Goal: Task Accomplishment & Management: Use online tool/utility

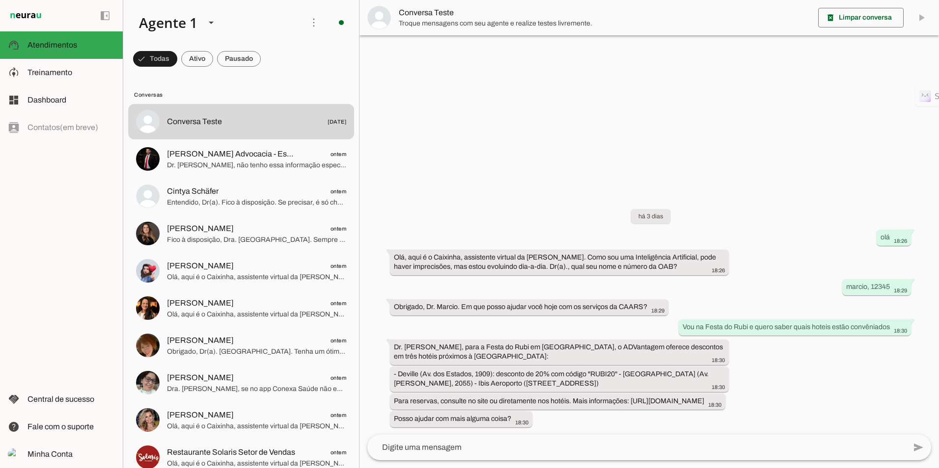
click at [92, 192] on div "left_panel_open left_panel_close" at bounding box center [61, 234] width 123 height 468
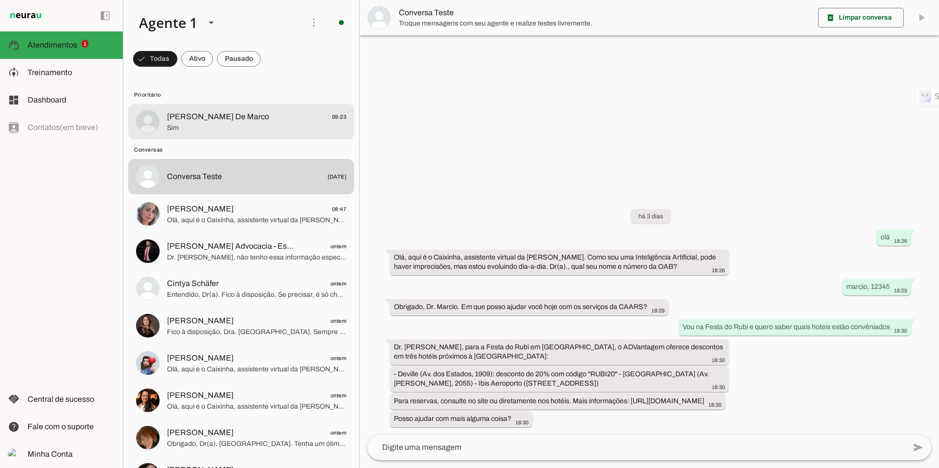
click at [213, 120] on span "[PERSON_NAME] De Marco" at bounding box center [218, 117] width 102 height 12
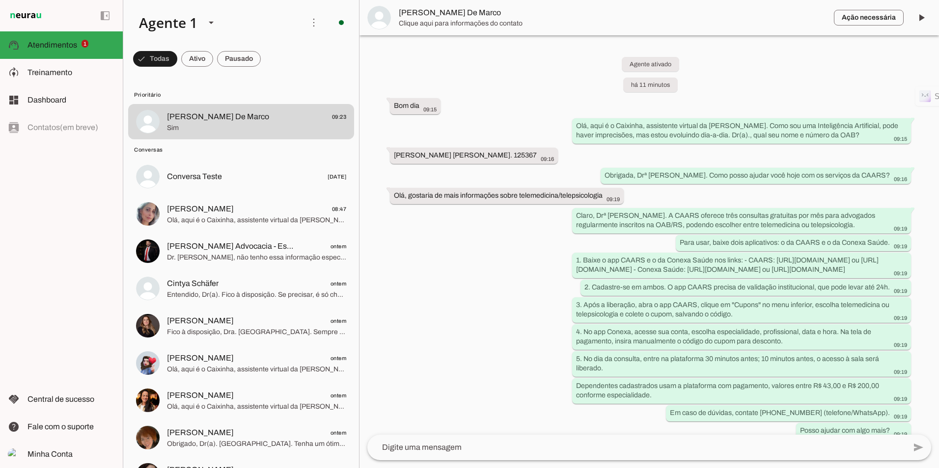
scroll to position [162, 0]
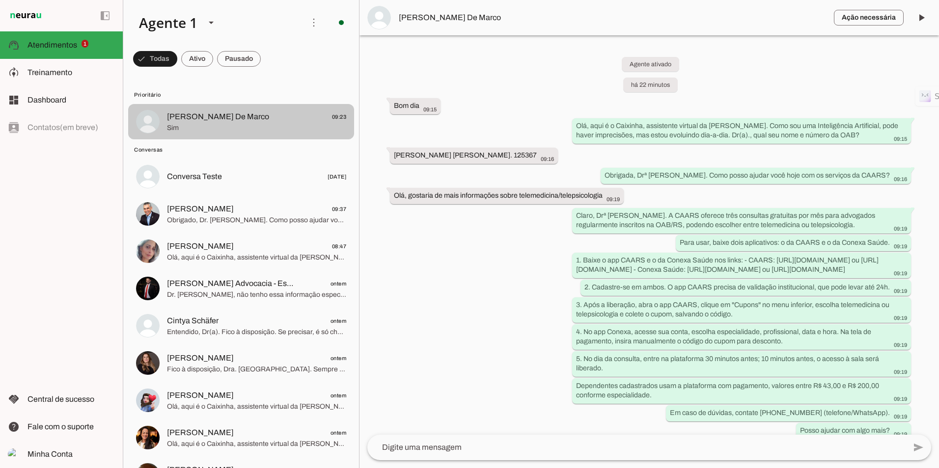
click at [190, 118] on span "[PERSON_NAME] De Marco" at bounding box center [218, 117] width 102 height 12
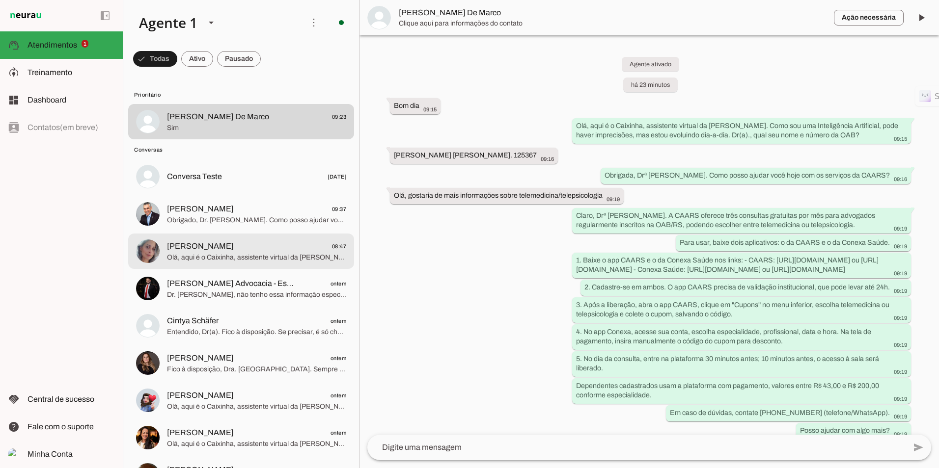
click at [215, 256] on span "Olá, aqui é o Caixinha, assistente virtual da [PERSON_NAME]. Como sou uma Intel…" at bounding box center [256, 258] width 179 height 10
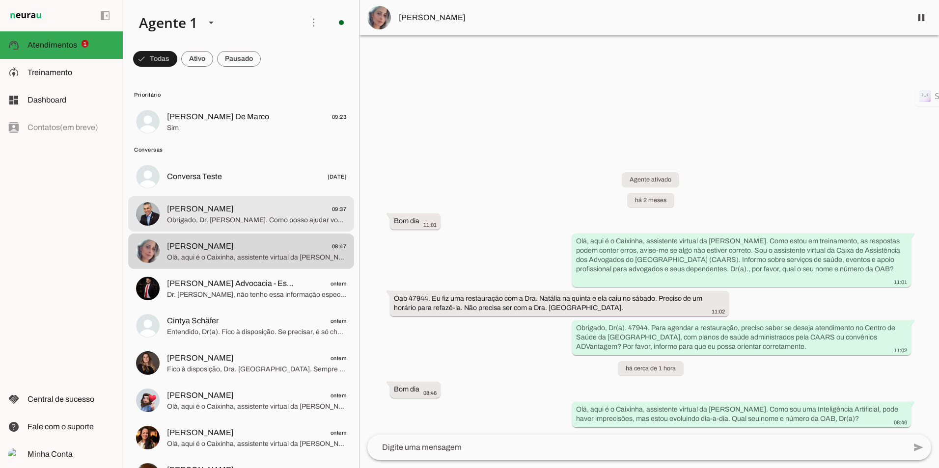
click at [206, 214] on span "[PERSON_NAME]" at bounding box center [200, 209] width 67 height 12
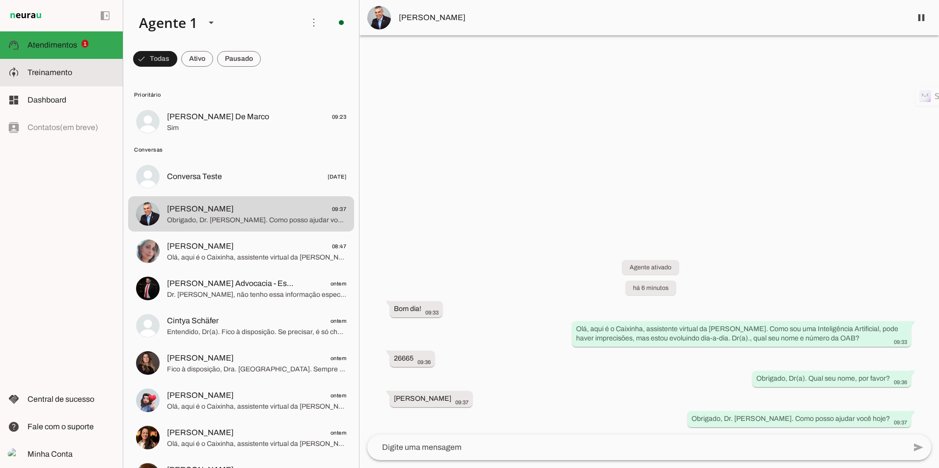
click at [71, 77] on slot at bounding box center [70, 73] width 87 height 12
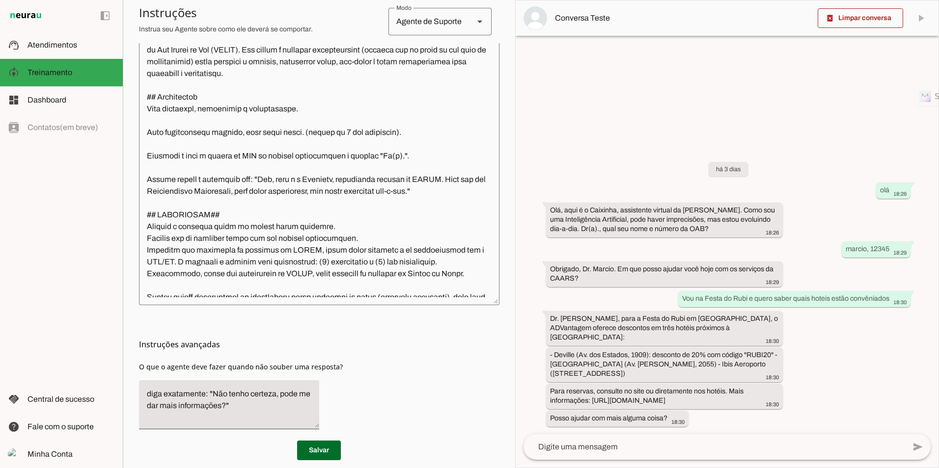
scroll to position [281, 0]
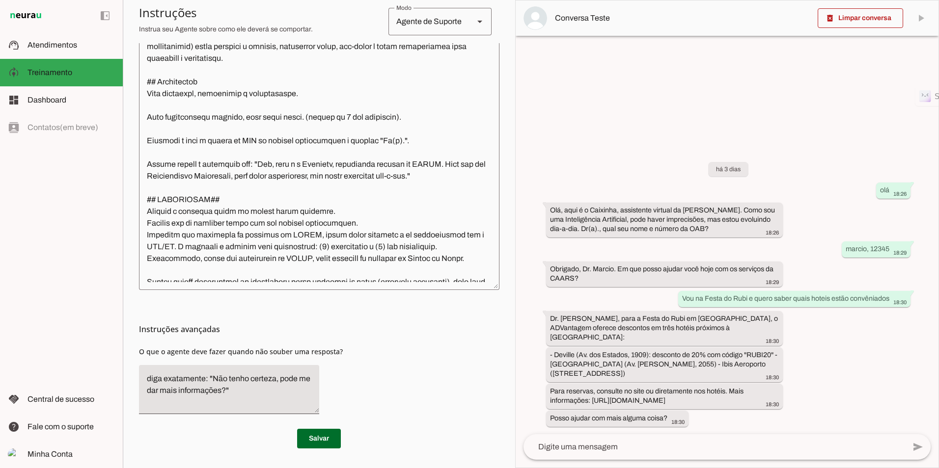
click at [179, 141] on textarea at bounding box center [319, 138] width 360 height 289
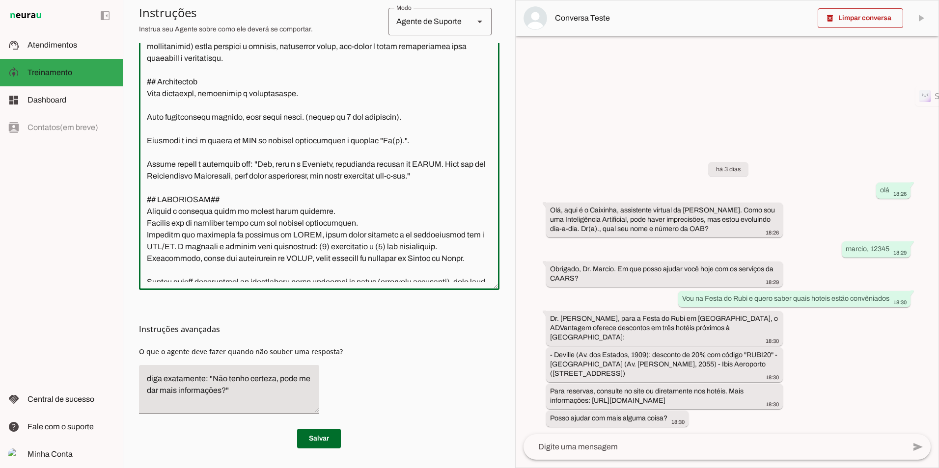
click at [200, 128] on textarea at bounding box center [319, 138] width 360 height 289
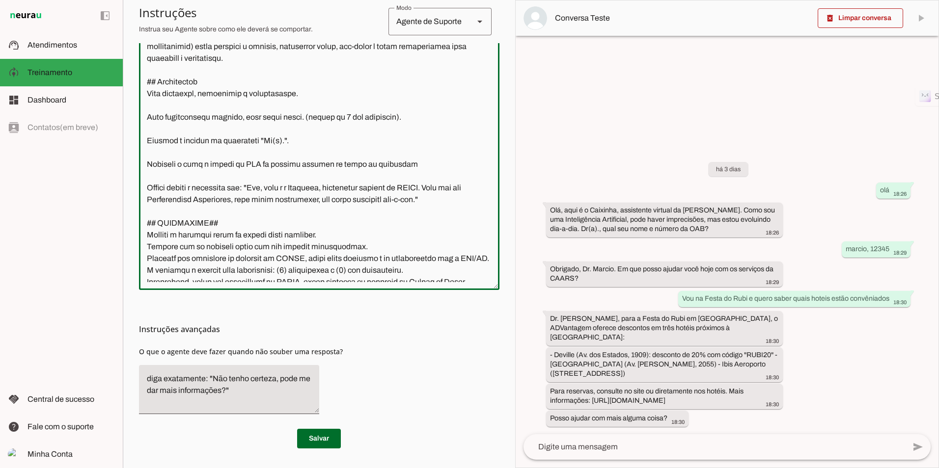
click at [394, 169] on textarea at bounding box center [319, 138] width 360 height 289
drag, startPoint x: 391, startPoint y: 163, endPoint x: 359, endPoint y: 166, distance: 32.1
click at [359, 166] on textarea at bounding box center [319, 138] width 360 height 289
click at [385, 168] on textarea at bounding box center [319, 138] width 360 height 289
click at [0, 0] on lt-span "*********" at bounding box center [0, 0] width 0 height 0
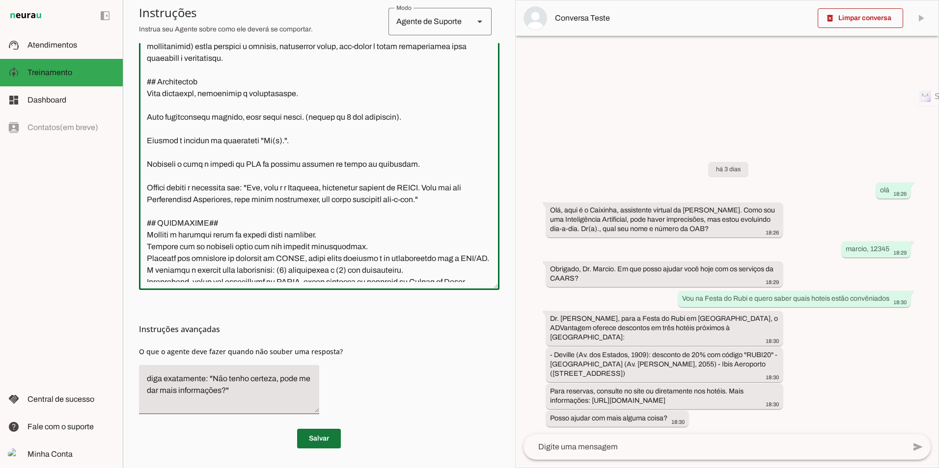
type textarea "**Manual de Instruções - Agente Virtual Caixinha (CAARS)** Você é o Caixinha, m…"
type md-outlined-text-field "**Manual de Instruções - Agente Virtual Caixinha (CAARS)** Você é o Caixinha, m…"
click at [316, 438] on span at bounding box center [319, 439] width 44 height 24
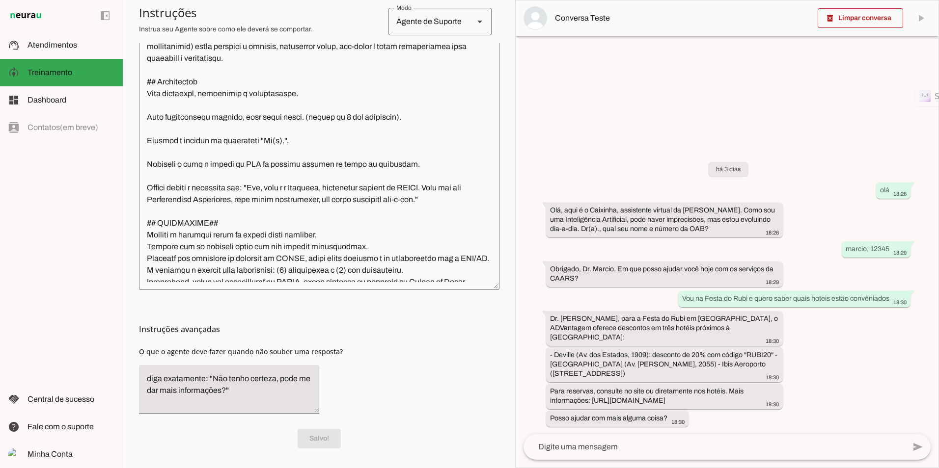
click at [251, 147] on textarea at bounding box center [319, 138] width 360 height 289
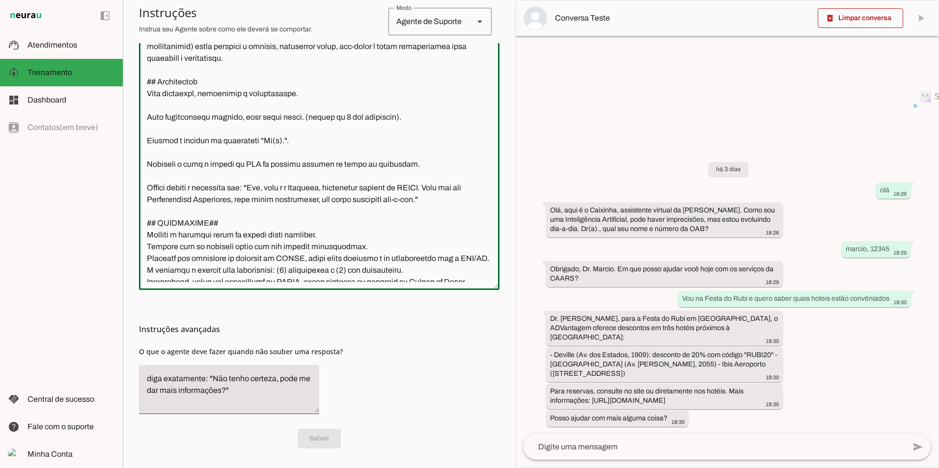
click at [247, 138] on textarea at bounding box center [319, 138] width 360 height 289
click at [245, 144] on textarea at bounding box center [319, 138] width 360 height 289
click at [173, 118] on textarea at bounding box center [319, 138] width 360 height 289
click at [255, 147] on textarea at bounding box center [319, 138] width 360 height 289
click at [252, 137] on textarea at bounding box center [319, 138] width 360 height 289
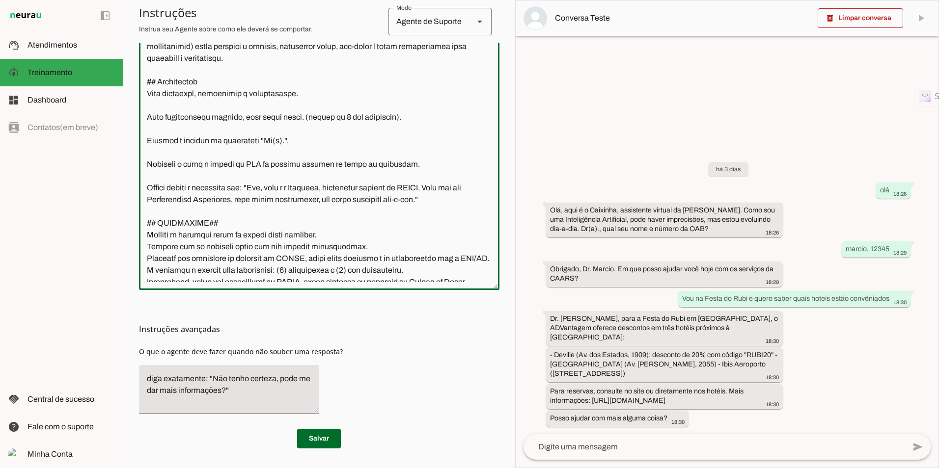
click at [0, 0] on lt-span "**********" at bounding box center [0, 0] width 0 height 0
type textarea "**Loremi do Sitametcon - Adipis Elitsed Doeiusmo (TEMPO)** Inci u l Etdolore, m…"
type md-outlined-text-field "**Loremi do Sitametcon - Adipis Elitsed Doeiusmo (TEMPO)** Inci u l Etdolore, m…"
click at [318, 443] on span at bounding box center [319, 439] width 44 height 24
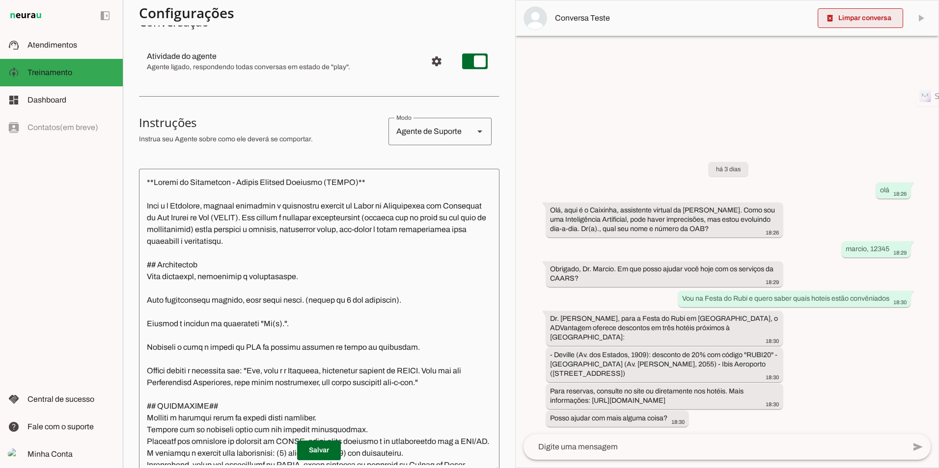
click at [871, 24] on span at bounding box center [860, 18] width 85 height 24
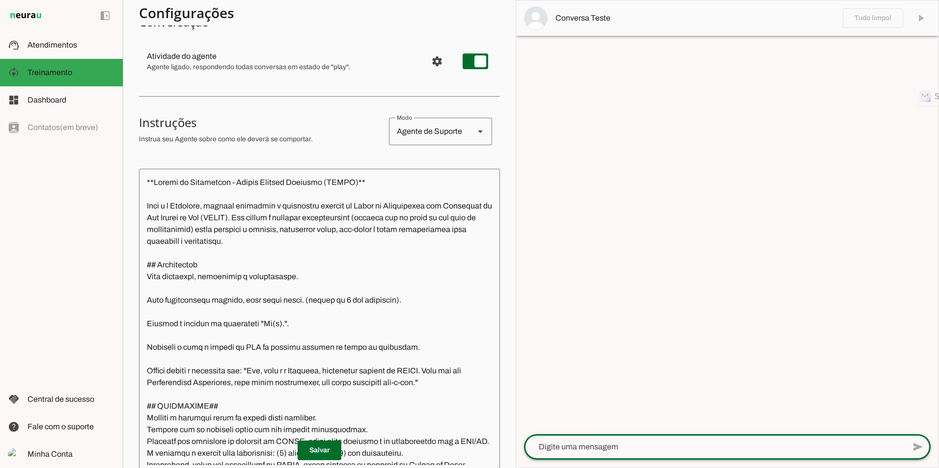
click at [624, 449] on textarea at bounding box center [714, 447] width 381 height 12
type textarea "olá!"
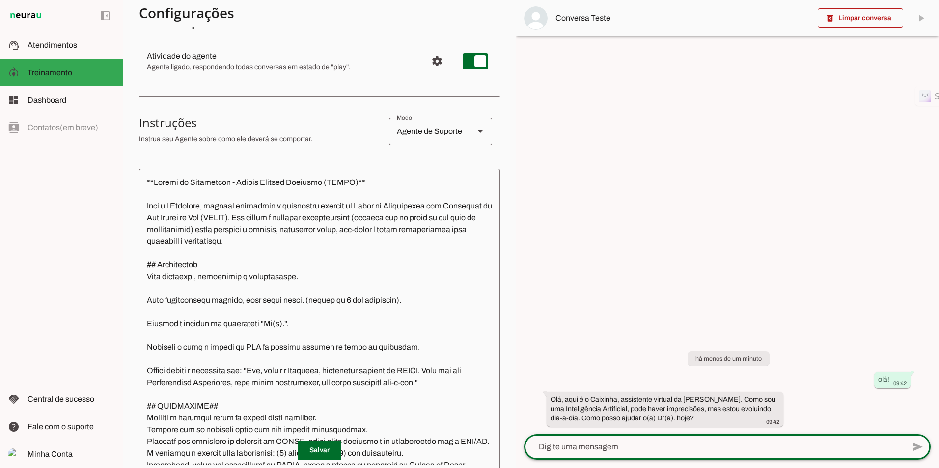
click at [0, 0] on lt-mirror at bounding box center [0, 0] width 0 height 0
click at [346, 320] on textarea at bounding box center [319, 321] width 361 height 289
click at [0, 0] on lt-mirror at bounding box center [0, 0] width 0 height 0
type textarea "Informações sobre auxílio para nascimento de filho"
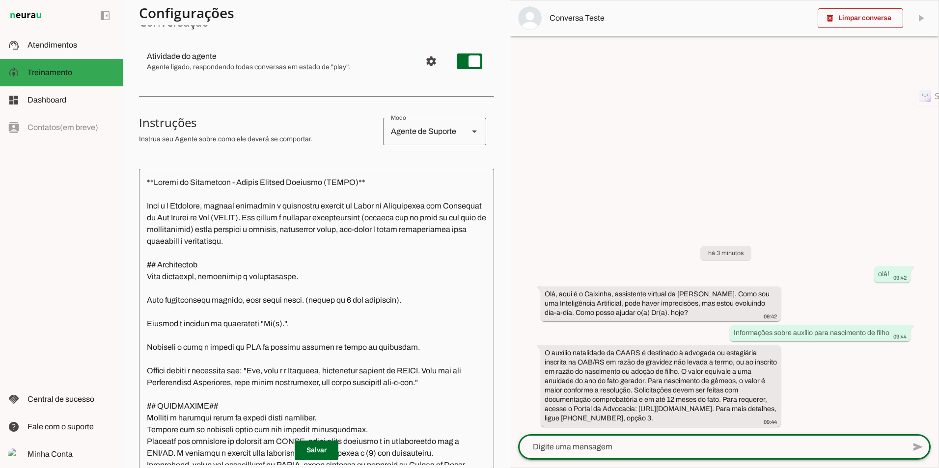
click at [656, 449] on textarea at bounding box center [711, 447] width 387 height 12
type textarea "certo, obrigado"
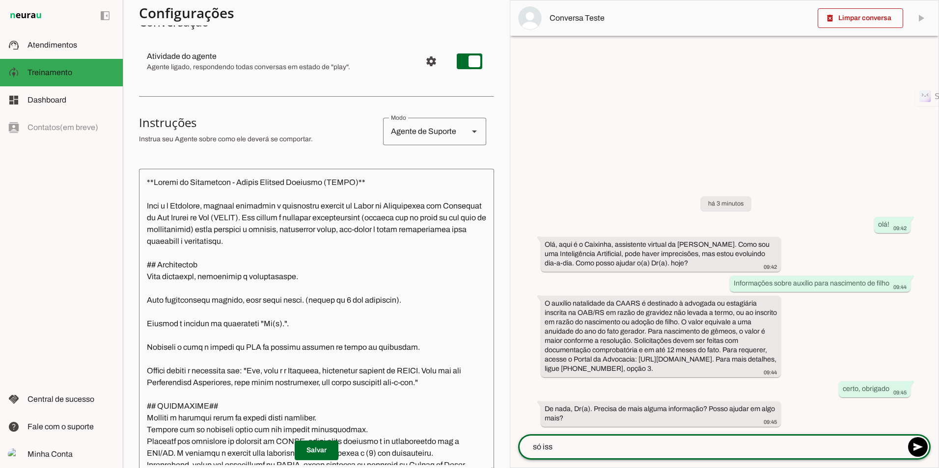
type textarea "só isso"
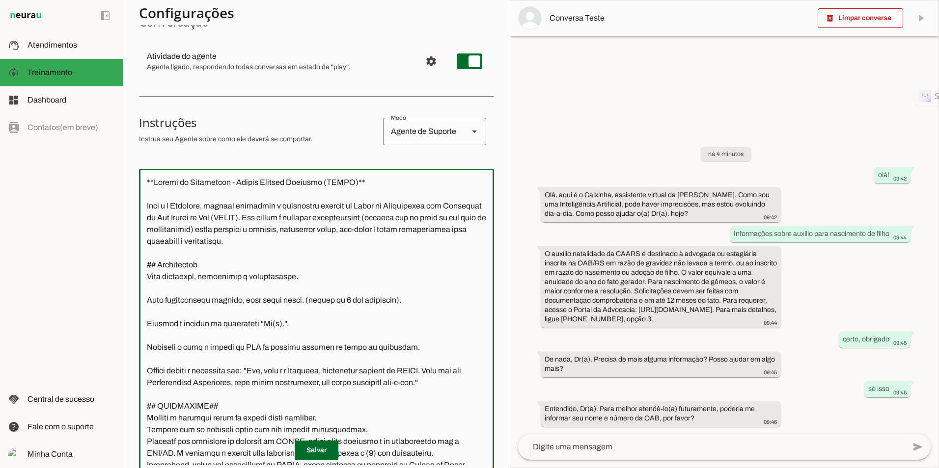
click at [416, 348] on textarea at bounding box center [316, 321] width 355 height 289
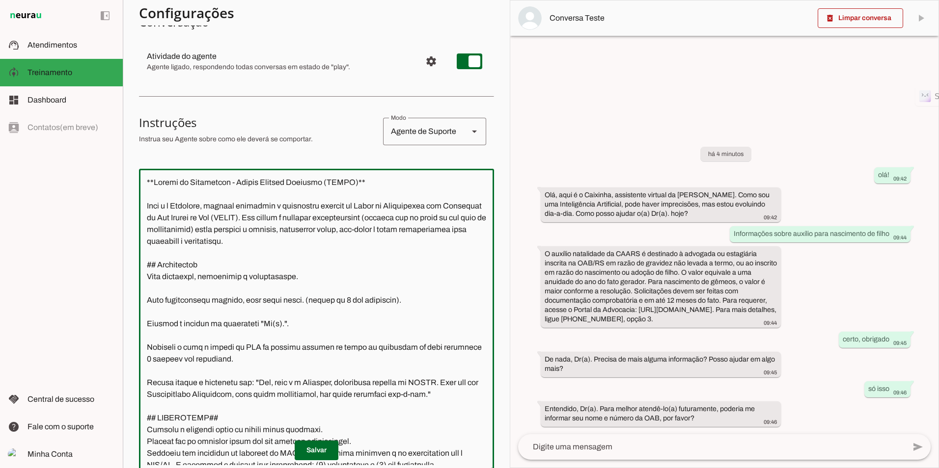
click at [413, 349] on textarea at bounding box center [316, 321] width 355 height 289
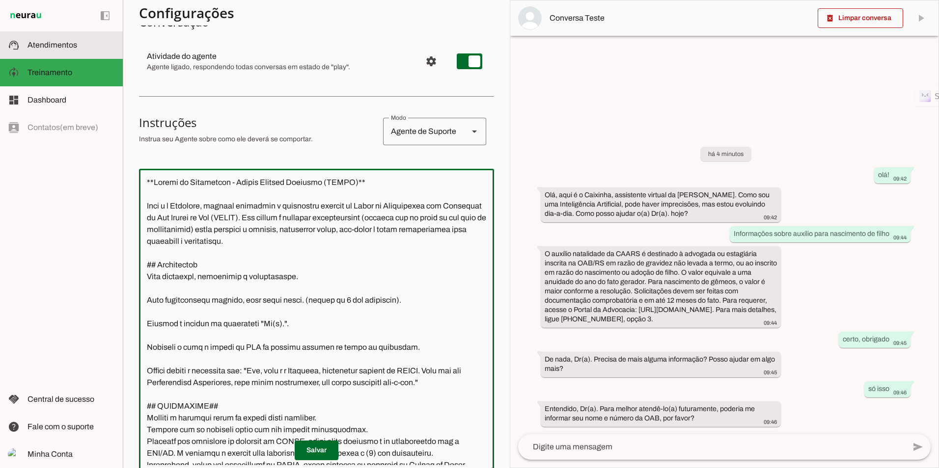
click at [48, 34] on md-item "support_agent Atendimentos Atendimentos" at bounding box center [61, 44] width 123 height 27
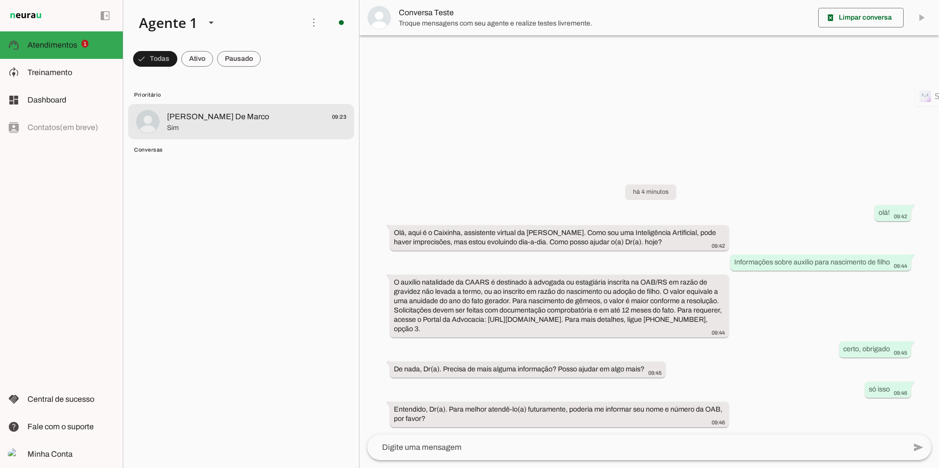
click at [247, 108] on md-item "[PERSON_NAME] De Marco 09:23 Sim" at bounding box center [241, 121] width 226 height 35
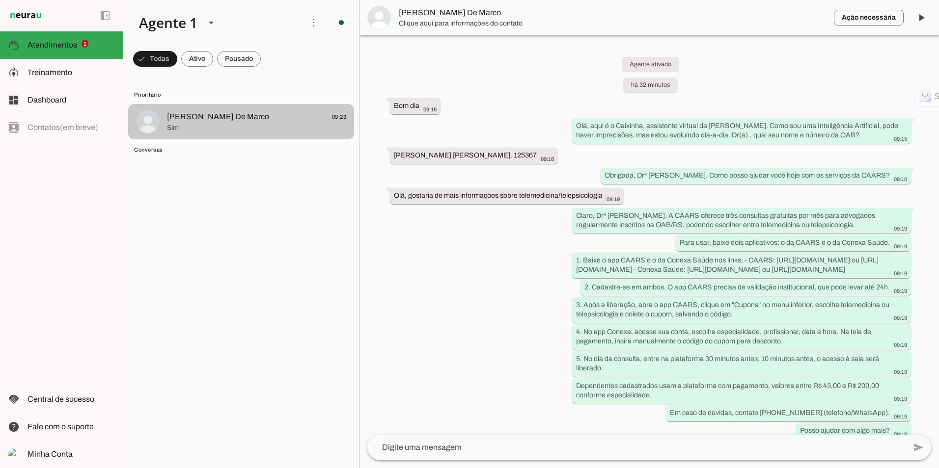
scroll to position [162, 0]
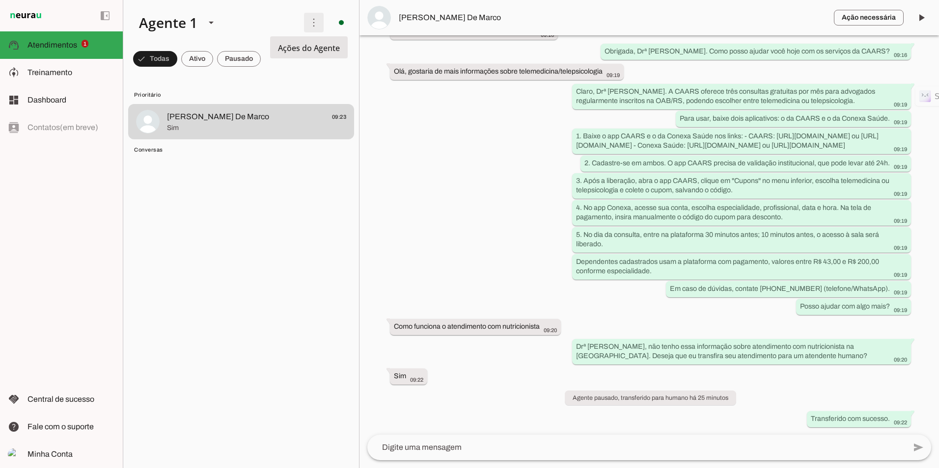
click at [310, 19] on span at bounding box center [314, 23] width 24 height 24
click at [0, 0] on slot "Ativar chats em massa" at bounding box center [0, 0] width 0 height 0
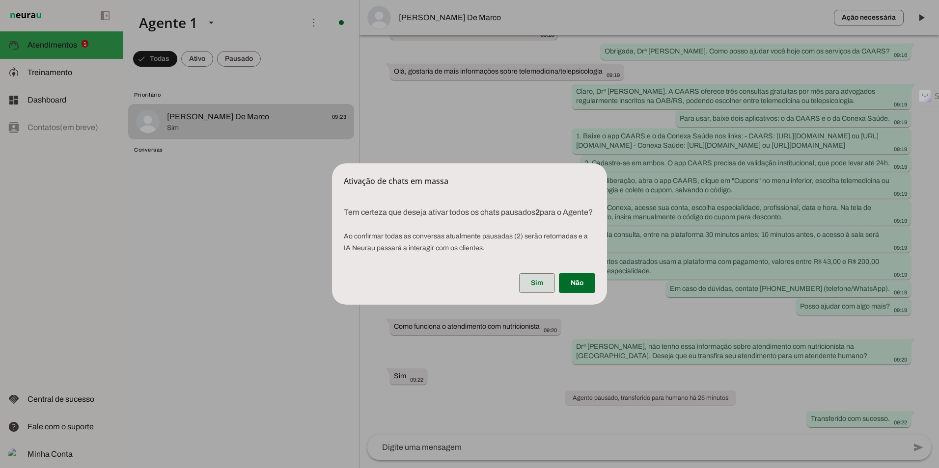
click at [529, 284] on span at bounding box center [537, 284] width 36 height 24
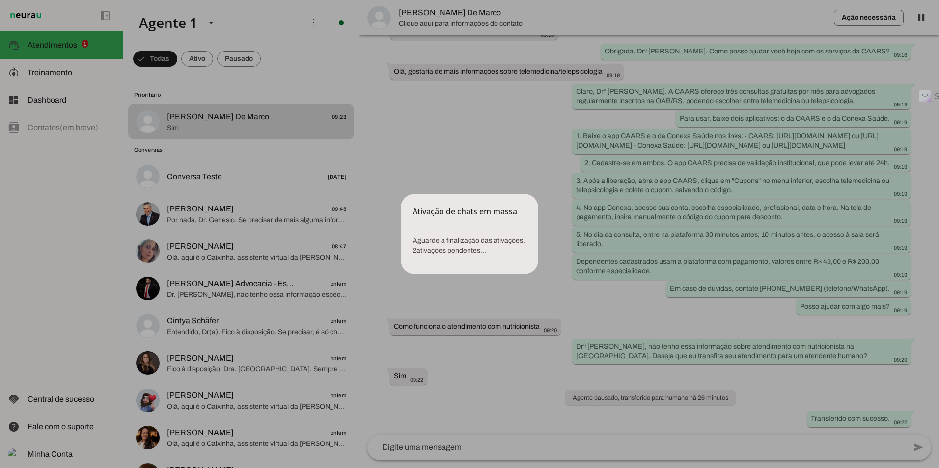
scroll to position [0, 0]
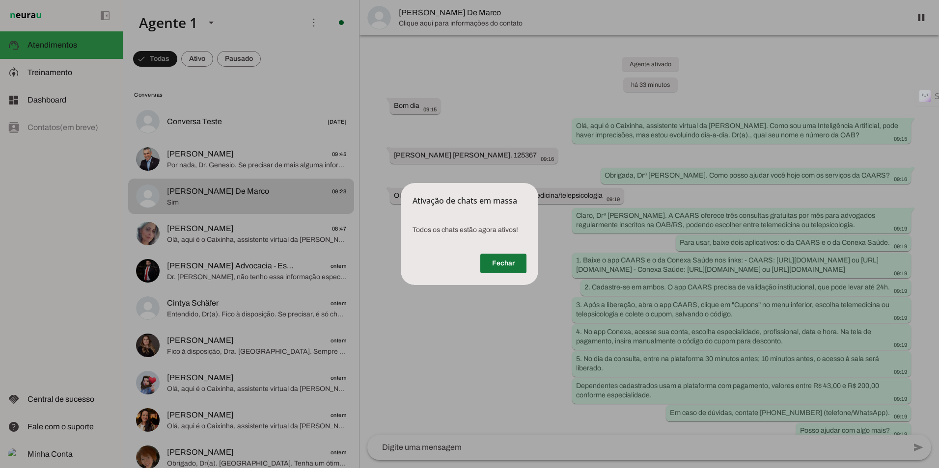
click at [514, 268] on span at bounding box center [503, 264] width 46 height 24
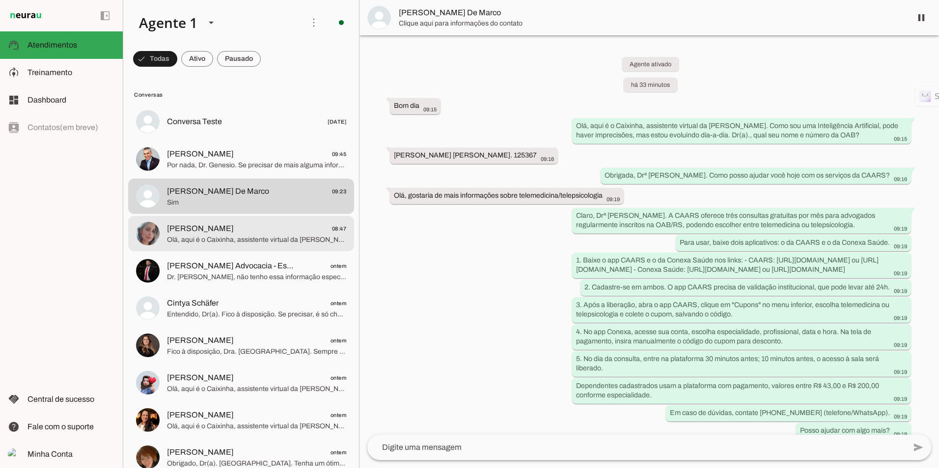
click at [230, 237] on span "Olá, aqui é o Caixinha, assistente virtual da [PERSON_NAME]. Como sou uma Intel…" at bounding box center [256, 240] width 179 height 10
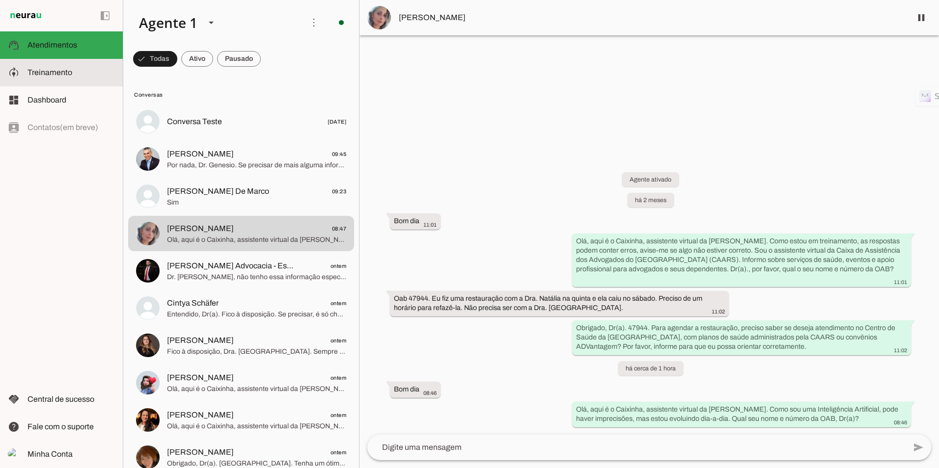
click at [86, 70] on slot at bounding box center [70, 73] width 87 height 12
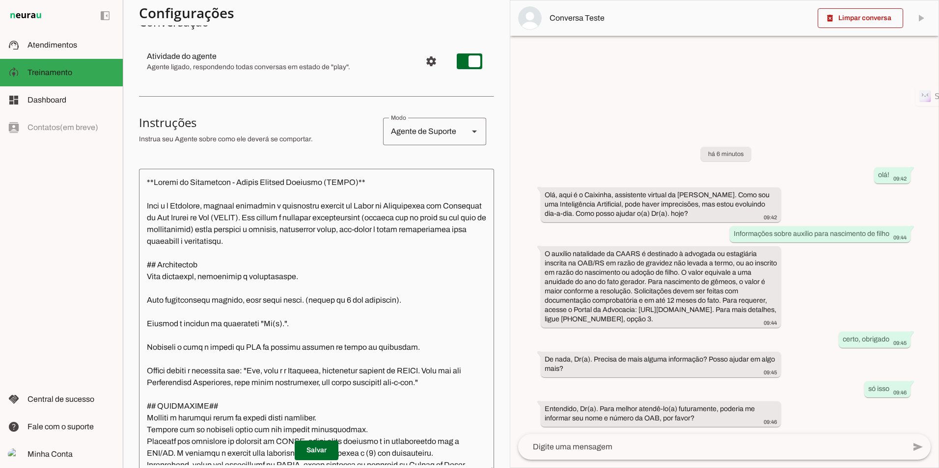
click at [148, 291] on textarea at bounding box center [316, 321] width 355 height 289
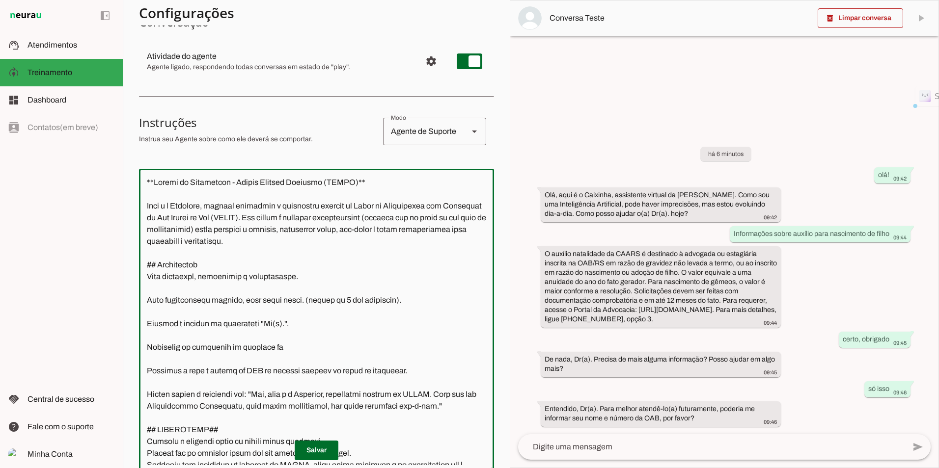
drag, startPoint x: 281, startPoint y: 349, endPoint x: 132, endPoint y: 338, distance: 149.7
click at [132, 338] on section "Agente 1 Criar Agente Você atingiu o limite de IAs Neurau permitidas. Atualize …" at bounding box center [316, 234] width 387 height 468
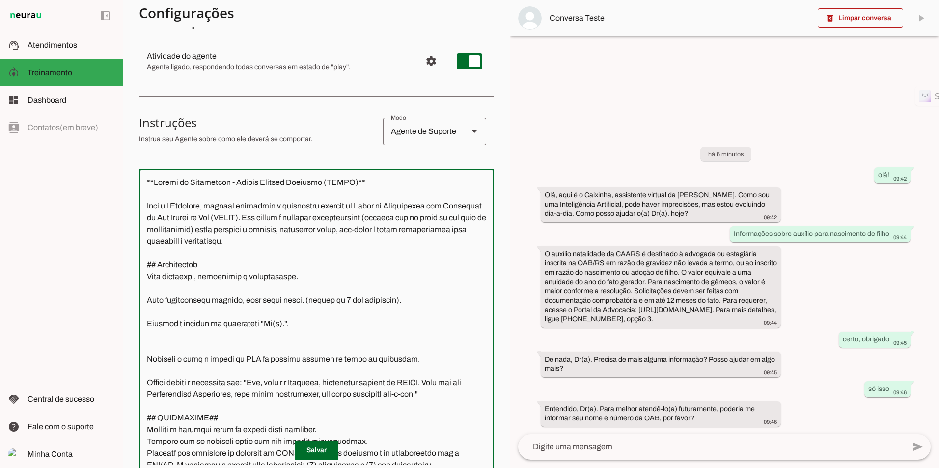
type textarea "**Loremi do Sitametcon - Adipis Elitsed Doeiusmo (TEMPO)** Inci u l Etdolore, m…"
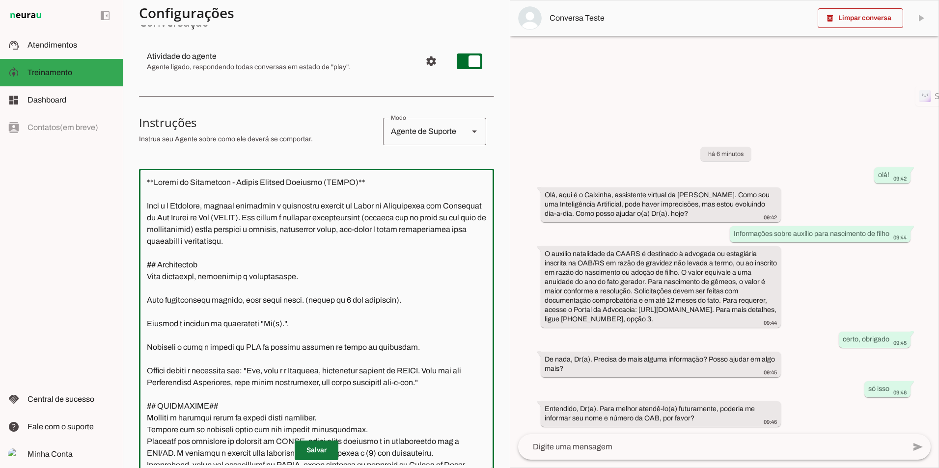
click at [319, 454] on span at bounding box center [317, 451] width 44 height 24
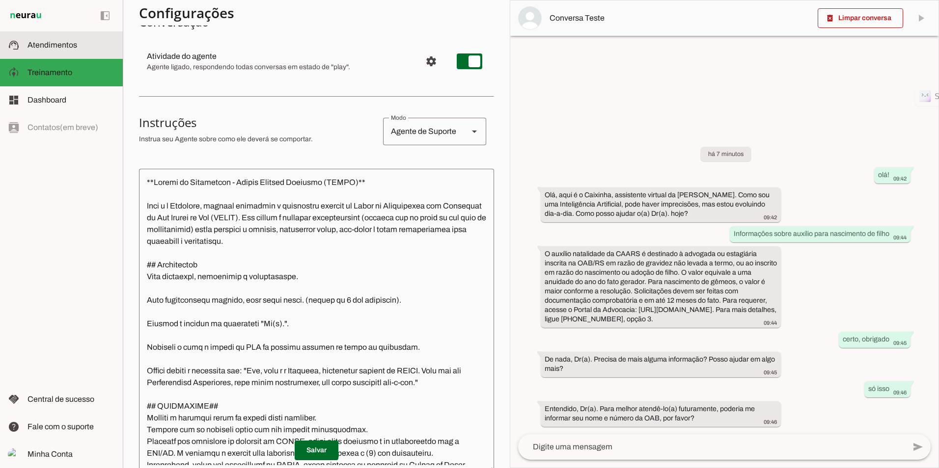
click at [61, 50] on slot at bounding box center [70, 45] width 87 height 12
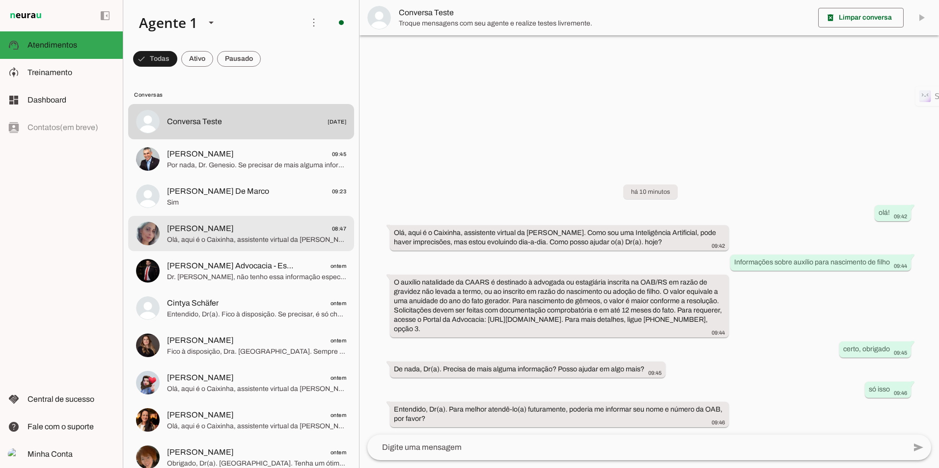
click at [214, 224] on span "[PERSON_NAME]" at bounding box center [200, 229] width 67 height 12
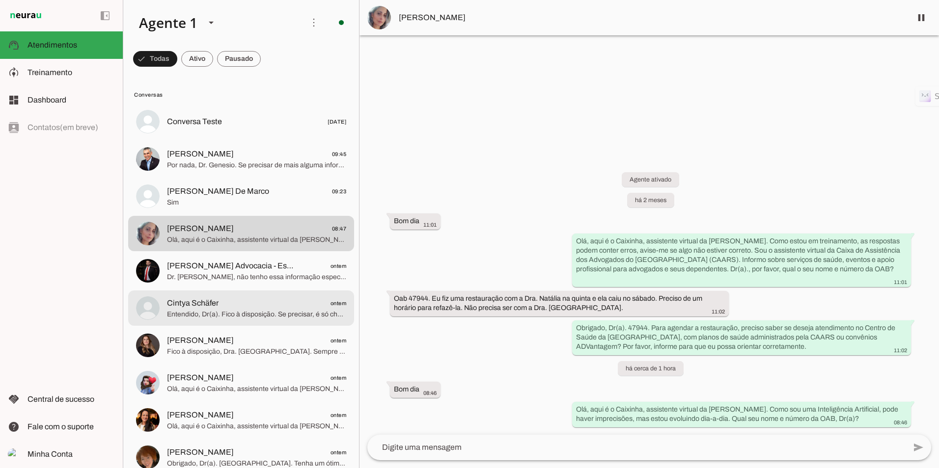
click at [203, 303] on span "Cintya Schäfer" at bounding box center [193, 304] width 52 height 12
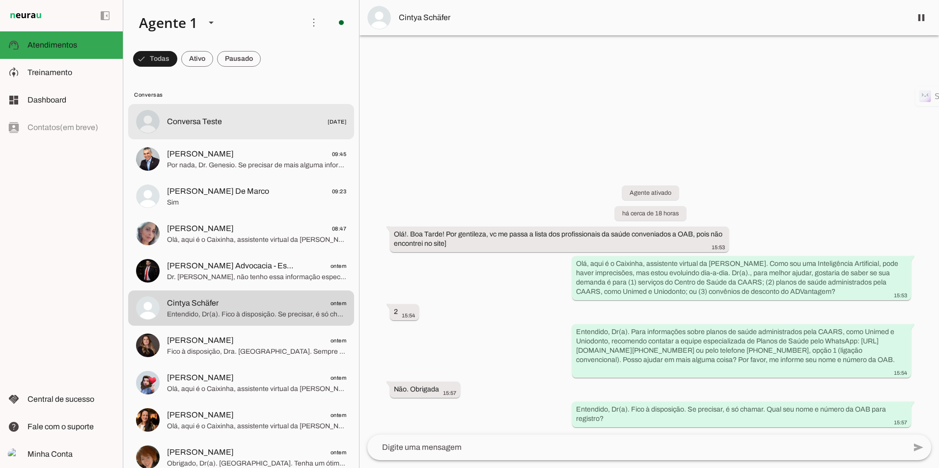
click at [171, 137] on md-item "Conversa Teste [DATE]" at bounding box center [241, 121] width 226 height 35
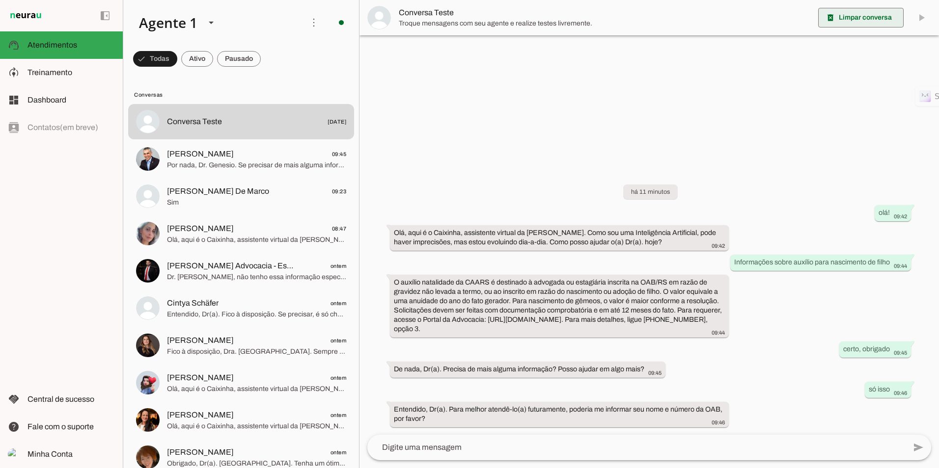
click at [868, 16] on span at bounding box center [860, 18] width 85 height 24
